Goal: Task Accomplishment & Management: Use online tool/utility

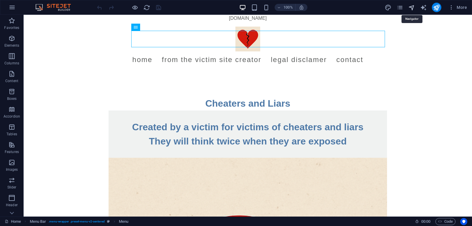
click at [410, 10] on icon "navigator" at bounding box center [412, 7] width 7 height 7
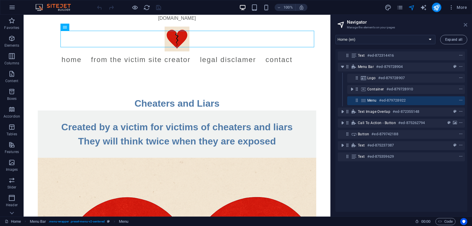
click at [465, 27] on icon at bounding box center [466, 24] width 4 height 5
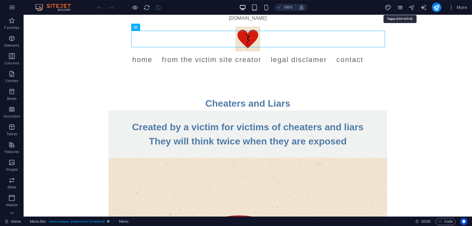
click at [399, 7] on icon "pages" at bounding box center [400, 7] width 7 height 7
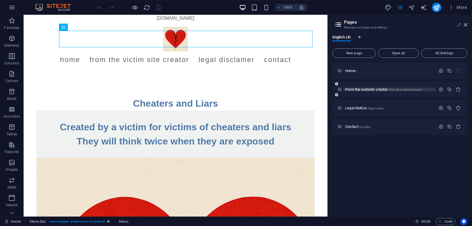
click at [371, 88] on span "From the website creator /from-the-website-creator" at bounding box center [383, 89] width 77 height 4
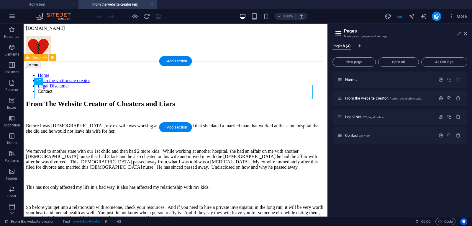
scroll to position [14, 0]
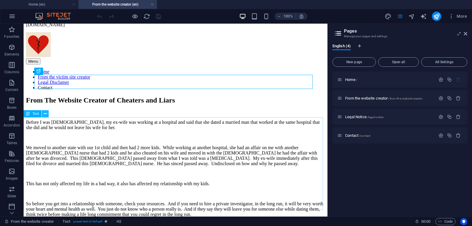
click at [46, 114] on icon at bounding box center [45, 114] width 3 height 6
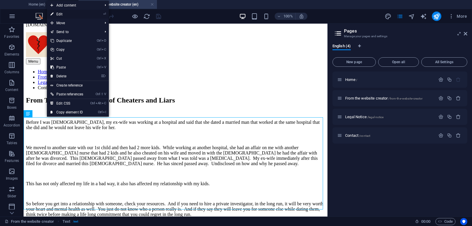
click at [65, 14] on link "⏎ Edit" at bounding box center [67, 14] width 40 height 9
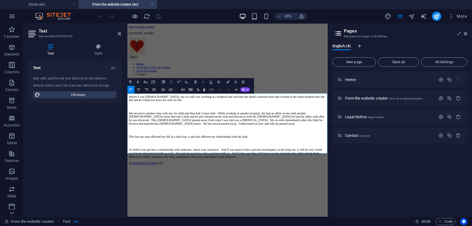
scroll to position [0, 0]
click at [120, 34] on icon at bounding box center [120, 33] width 4 height 5
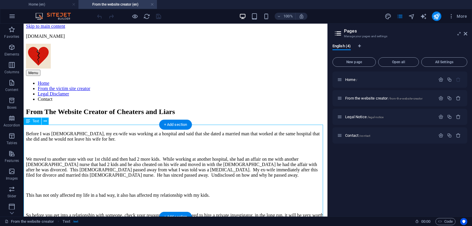
scroll to position [14, 0]
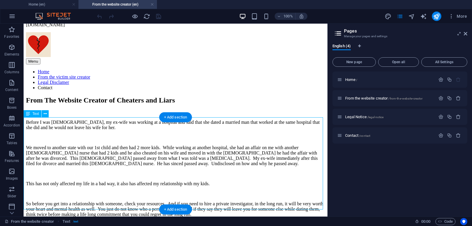
click at [271, 169] on div "Before I was [DEMOGRAPHIC_DATA], my ex-wife was working at a hospital and said …" at bounding box center [175, 168] width 299 height 97
click at [45, 114] on icon at bounding box center [45, 114] width 3 height 6
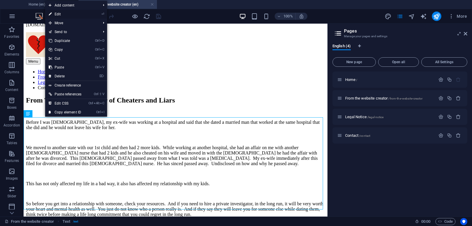
click at [70, 15] on link "⏎ Edit" at bounding box center [65, 14] width 40 height 9
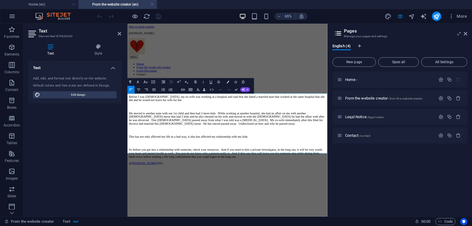
scroll to position [0, 0]
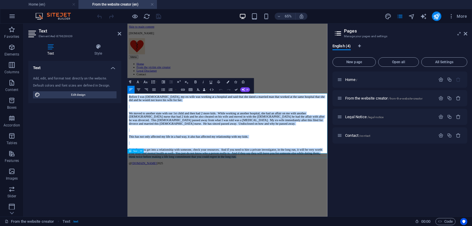
drag, startPoint x: 128, startPoint y: 132, endPoint x: 395, endPoint y: 224, distance: 282.9
click at [395, 224] on div "[DOMAIN_NAME] Menu Home From the victim site creator Legal Disclamer Contact Fr…" at bounding box center [281, 138] width 303 height 205
copy div "Loremi D sit ametcon, ad el-sedd eiu tempori ut l etdolore mag aliq enim adm ve…"
